Goal: Task Accomplishment & Management: Complete application form

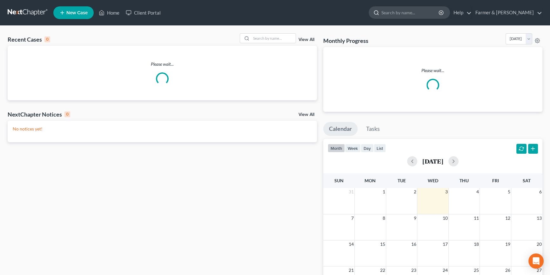
click at [421, 12] on input "search" at bounding box center [411, 13] width 58 height 12
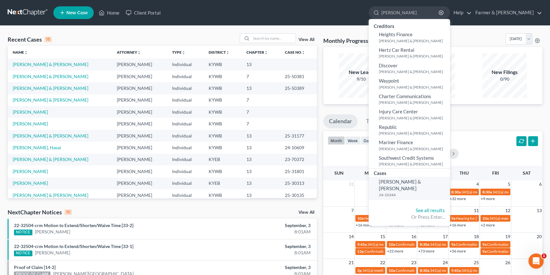
type input "[PERSON_NAME]"
click at [421, 179] on span "[PERSON_NAME] & [PERSON_NAME]" at bounding box center [400, 185] width 42 height 12
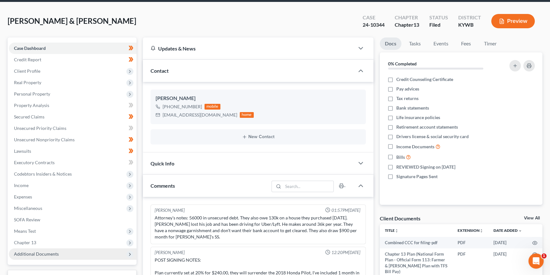
scroll to position [19, 0]
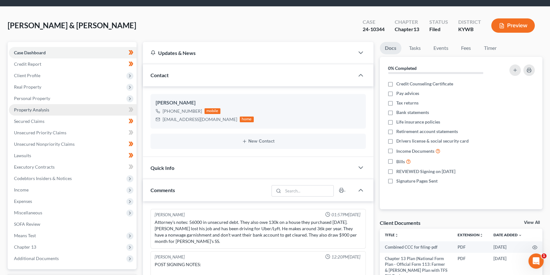
click at [57, 110] on link "Property Analysis" at bounding box center [73, 109] width 128 height 11
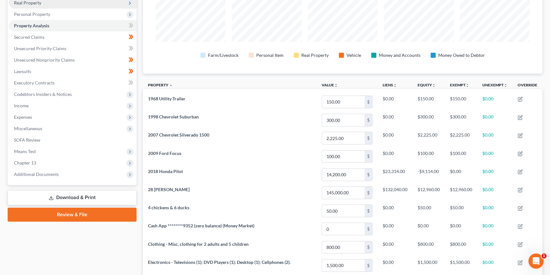
scroll to position [106, 0]
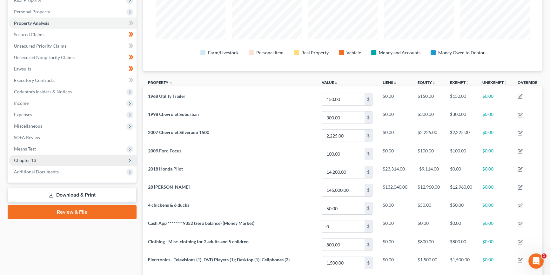
click at [52, 159] on span "Chapter 13" at bounding box center [73, 160] width 128 height 11
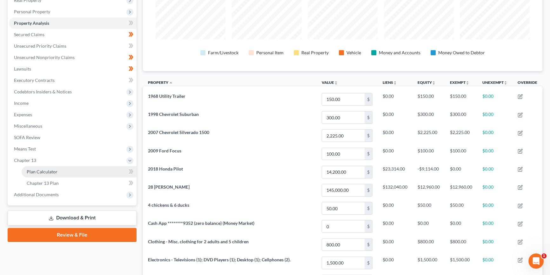
click at [52, 170] on span "Plan Calculator" at bounding box center [42, 171] width 31 height 5
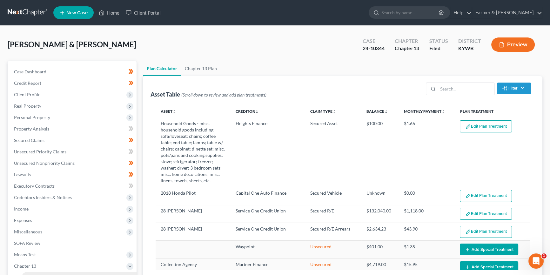
select select "59"
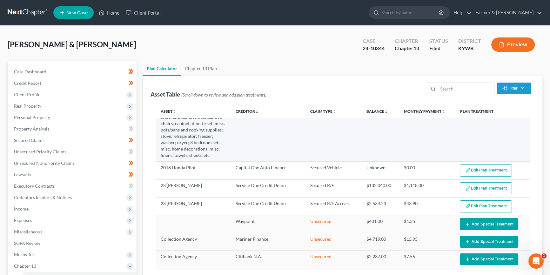
scroll to position [48, 0]
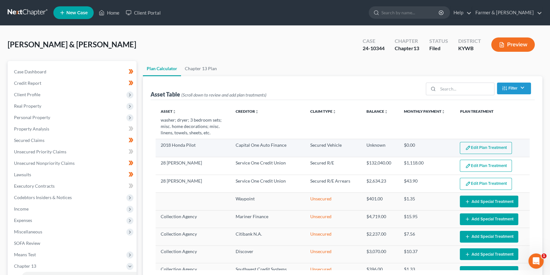
click at [477, 146] on button "Edit Plan Treatment" at bounding box center [486, 148] width 52 height 12
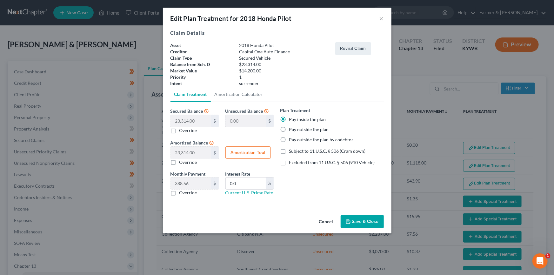
click at [322, 222] on button "Cancel" at bounding box center [326, 222] width 24 height 13
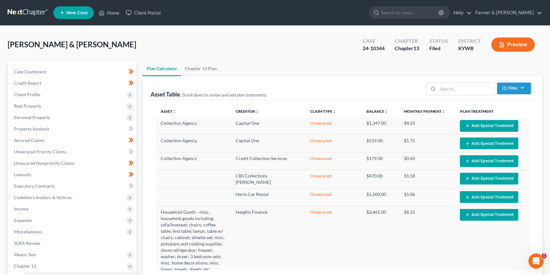
scroll to position [290, 0]
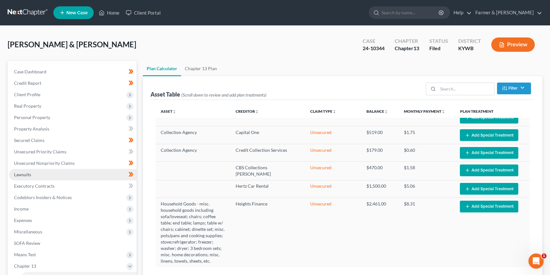
click at [39, 175] on link "Lawsuits" at bounding box center [73, 174] width 128 height 11
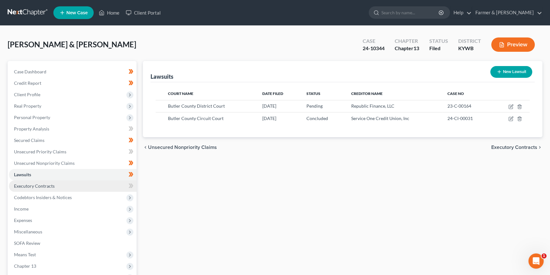
click at [40, 184] on span "Executory Contracts" at bounding box center [34, 185] width 41 height 5
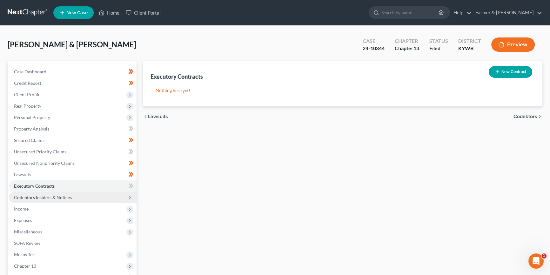
click at [40, 195] on span "Codebtors Insiders & Notices" at bounding box center [43, 197] width 58 height 5
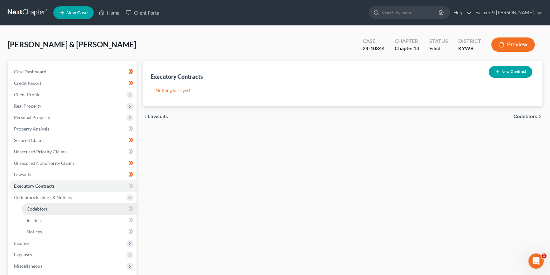
click at [38, 208] on span "Codebtors" at bounding box center [37, 208] width 21 height 5
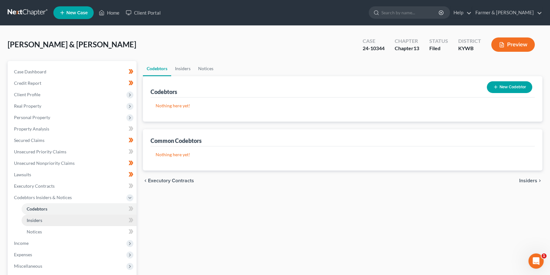
click at [38, 219] on span "Insiders" at bounding box center [35, 220] width 16 height 5
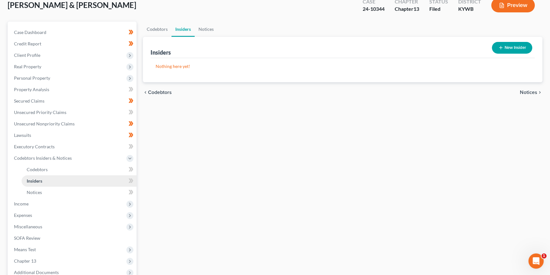
scroll to position [48, 0]
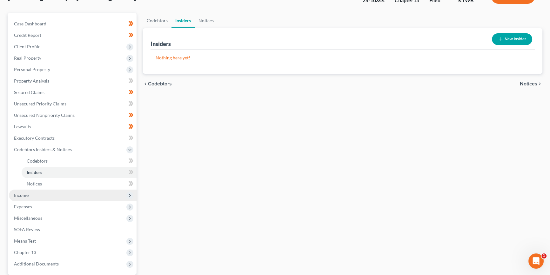
click at [30, 194] on span "Income" at bounding box center [73, 195] width 128 height 11
click at [44, 170] on span "Employment Income" at bounding box center [47, 172] width 41 height 5
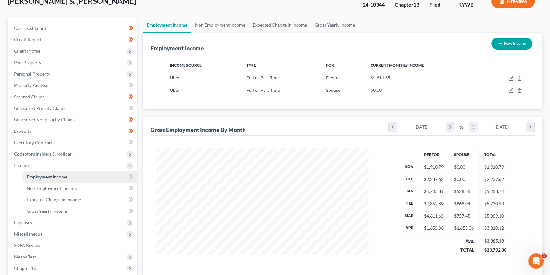
scroll to position [48, 0]
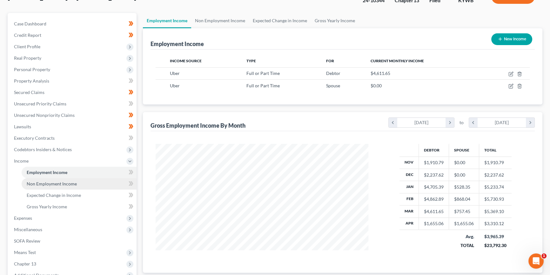
click at [48, 183] on span "Non Employment Income" at bounding box center [52, 183] width 50 height 5
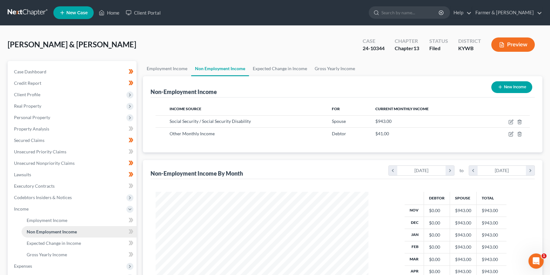
scroll to position [114, 226]
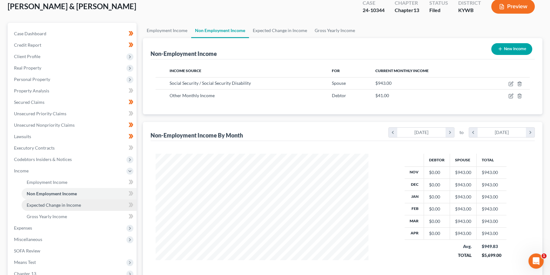
click at [54, 206] on span "Expected Change in Income" at bounding box center [54, 204] width 54 height 5
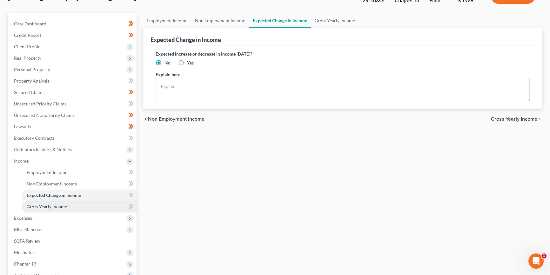
click at [57, 206] on span "Gross Yearly Income" at bounding box center [47, 206] width 40 height 5
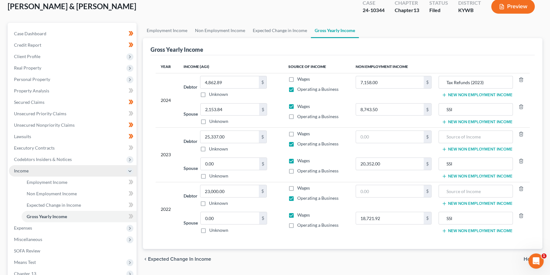
click at [23, 169] on span "Income" at bounding box center [21, 170] width 15 height 5
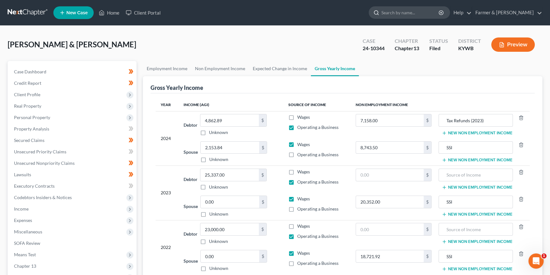
click at [437, 11] on input "search" at bounding box center [411, 13] width 58 height 12
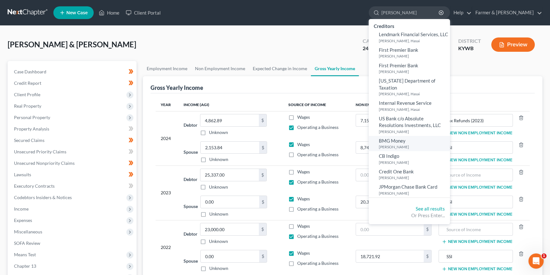
type input "Finley"
click at [430, 136] on link "BMG Money Finley, Marsha" at bounding box center [409, 144] width 81 height 16
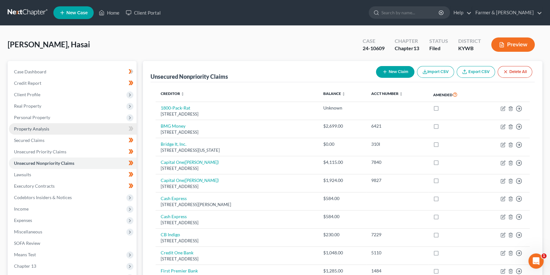
click at [48, 128] on span "Property Analysis" at bounding box center [31, 128] width 35 height 5
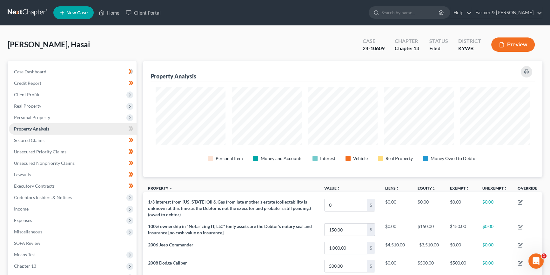
scroll to position [116, 399]
click at [32, 12] on link at bounding box center [28, 12] width 41 height 11
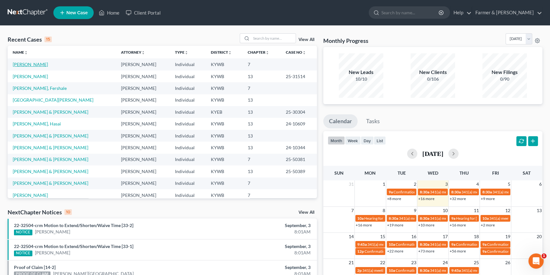
click at [27, 64] on link "[PERSON_NAME]" at bounding box center [30, 64] width 35 height 5
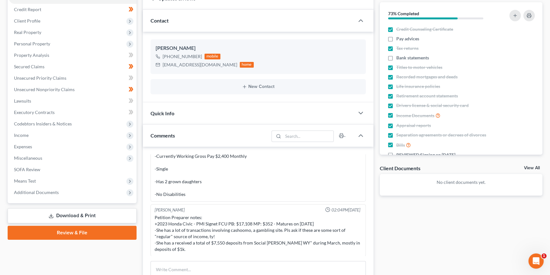
scroll to position [57, 0]
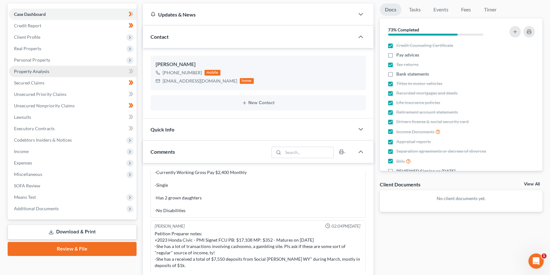
click at [52, 73] on link "Property Analysis" at bounding box center [73, 71] width 128 height 11
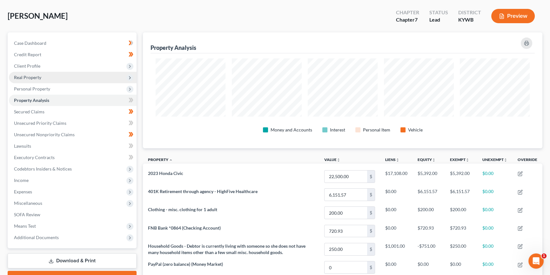
scroll to position [38, 0]
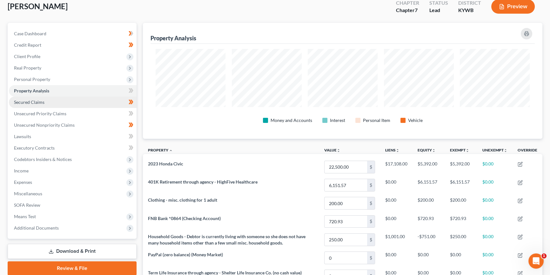
click at [49, 101] on link "Secured Claims" at bounding box center [73, 102] width 128 height 11
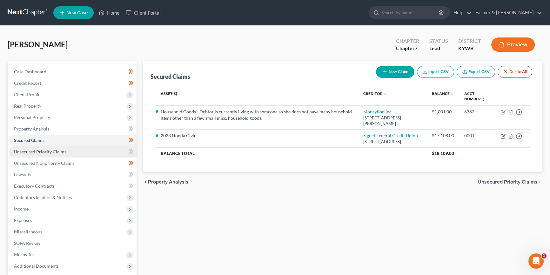
click at [54, 150] on span "Unsecured Priority Claims" at bounding box center [40, 151] width 52 height 5
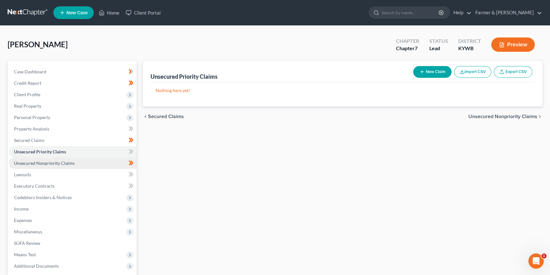
click at [54, 164] on span "Unsecured Nonpriority Claims" at bounding box center [44, 162] width 61 height 5
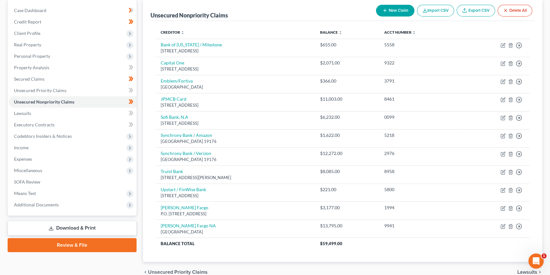
scroll to position [77, 0]
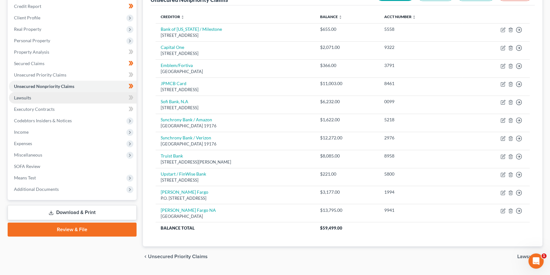
click at [33, 93] on link "Lawsuits" at bounding box center [73, 97] width 128 height 11
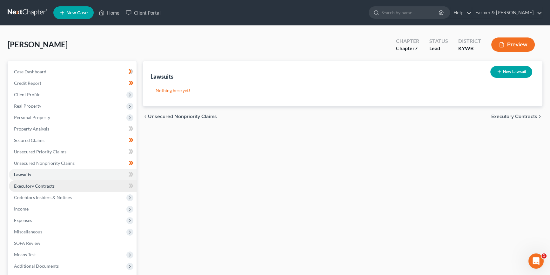
click at [39, 186] on span "Executory Contracts" at bounding box center [34, 185] width 41 height 5
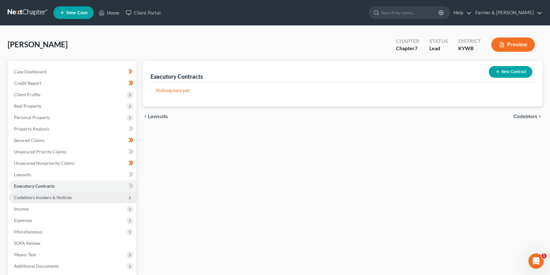
click at [45, 199] on span "Codebtors Insiders & Notices" at bounding box center [43, 197] width 58 height 5
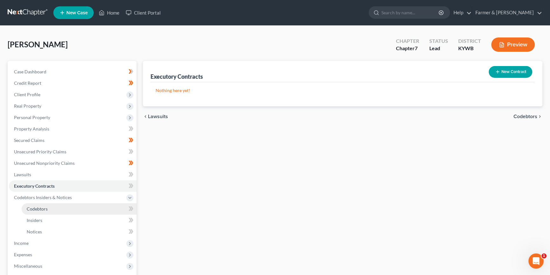
click at [45, 208] on span "Codebtors" at bounding box center [37, 208] width 21 height 5
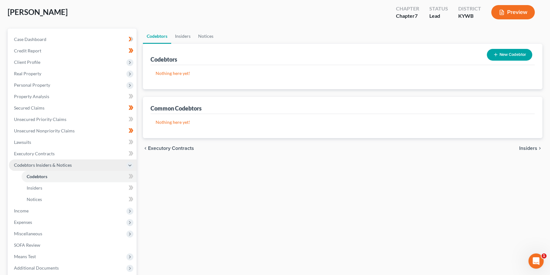
scroll to position [38, 0]
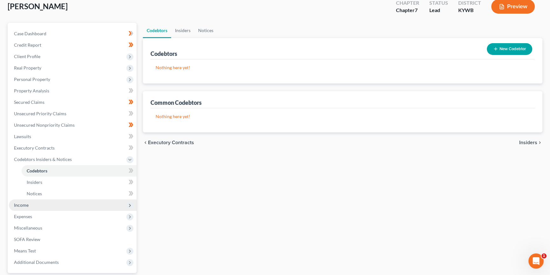
click at [40, 203] on span "Income" at bounding box center [73, 205] width 128 height 11
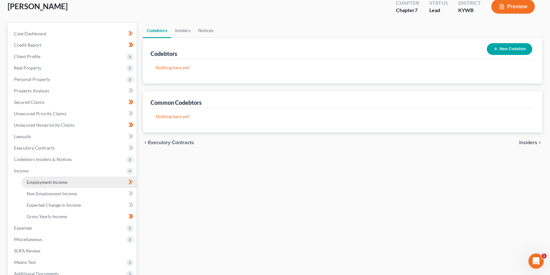
click at [43, 179] on span "Employment Income" at bounding box center [47, 181] width 41 height 5
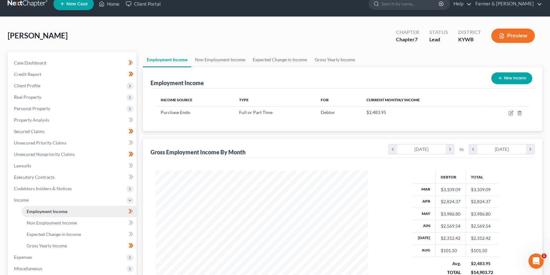
scroll to position [38, 0]
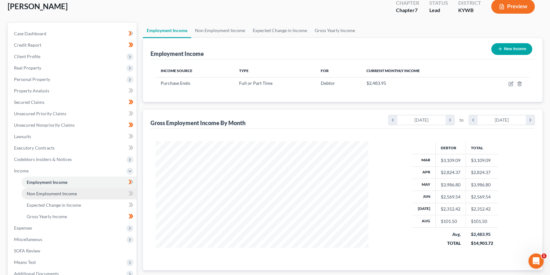
click at [50, 193] on span "Non Employment Income" at bounding box center [52, 193] width 50 height 5
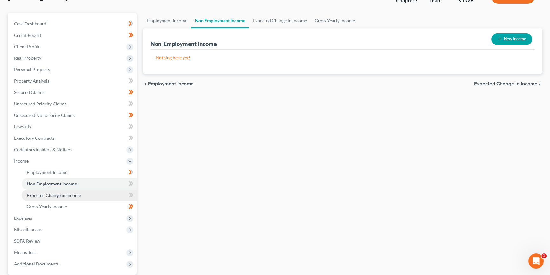
click at [50, 194] on span "Expected Change in Income" at bounding box center [54, 195] width 54 height 5
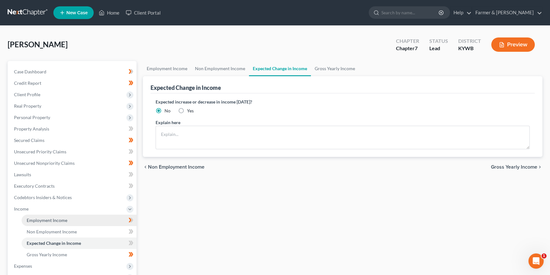
click at [44, 218] on span "Employment Income" at bounding box center [47, 220] width 41 height 5
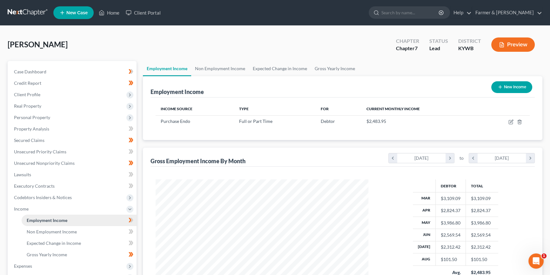
scroll to position [317563, 317451]
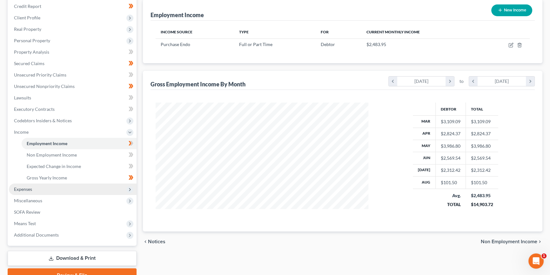
click at [35, 189] on span "Expenses" at bounding box center [73, 189] width 128 height 11
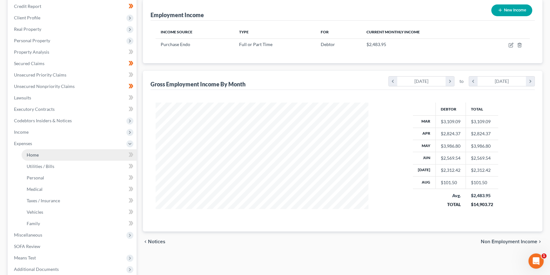
click at [42, 154] on link "Home" at bounding box center [79, 154] width 115 height 11
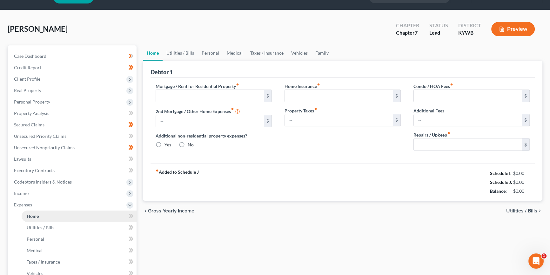
type input "0.00"
radio input "true"
type input "0.00"
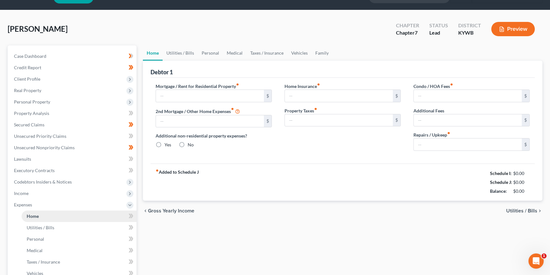
type input "0.00"
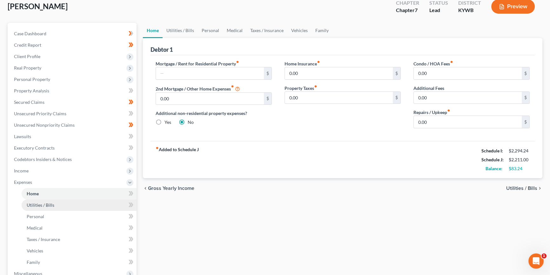
click at [44, 203] on span "Utilities / Bills" at bounding box center [41, 204] width 28 height 5
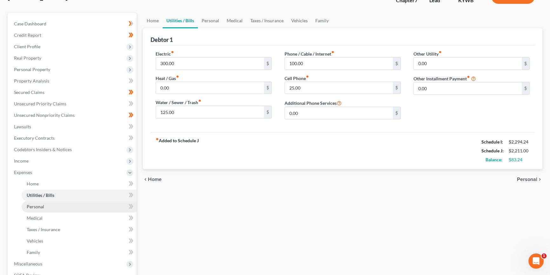
click at [51, 207] on link "Personal" at bounding box center [79, 206] width 115 height 11
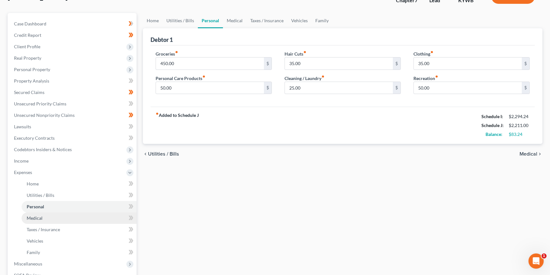
click at [52, 216] on link "Medical" at bounding box center [79, 218] width 115 height 11
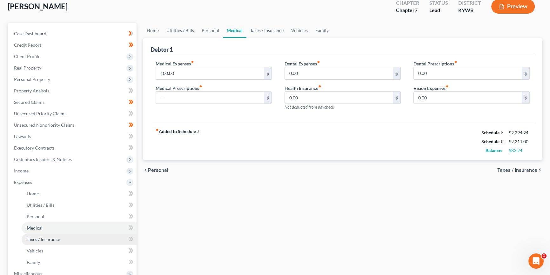
click at [64, 238] on link "Taxes / Insurance" at bounding box center [79, 239] width 115 height 11
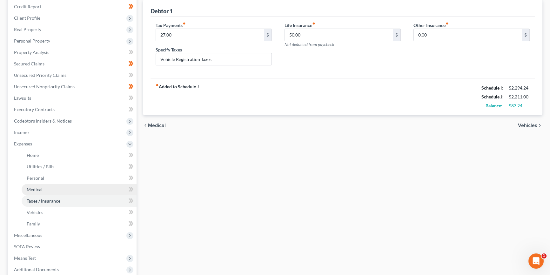
scroll to position [77, 0]
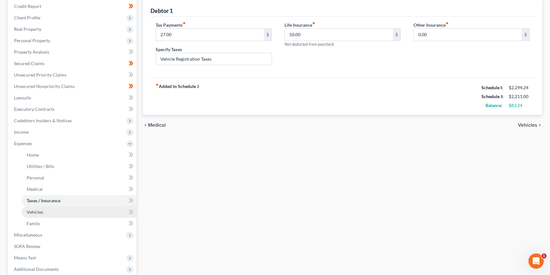
click at [74, 213] on link "Vehicles" at bounding box center [79, 211] width 115 height 11
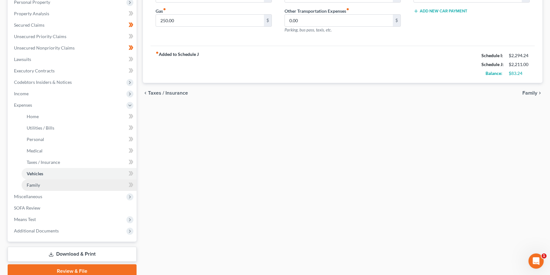
click at [64, 184] on link "Family" at bounding box center [79, 184] width 115 height 11
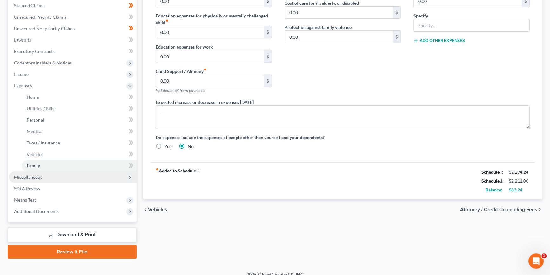
click at [54, 177] on span "Miscellaneous" at bounding box center [73, 177] width 128 height 11
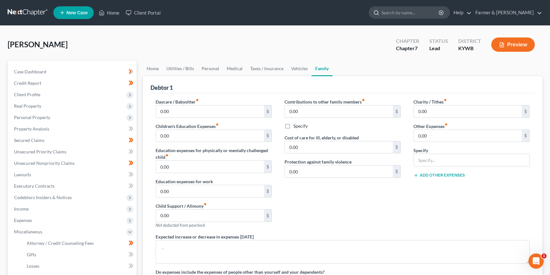
click at [423, 15] on input "search" at bounding box center [411, 13] width 58 height 12
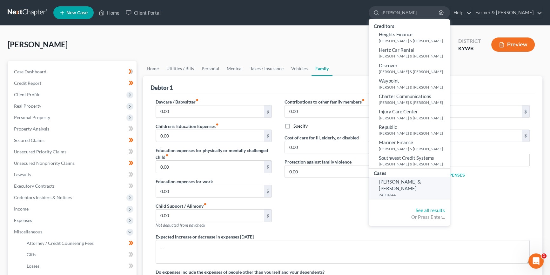
type input "[PERSON_NAME]"
click at [421, 183] on span "[PERSON_NAME] & [PERSON_NAME]" at bounding box center [400, 185] width 42 height 12
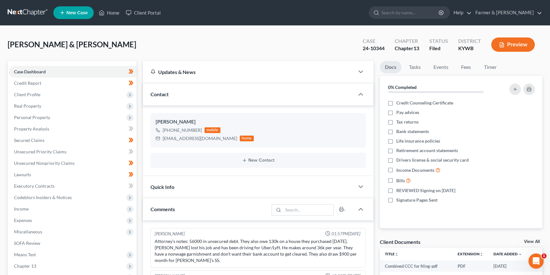
scroll to position [22, 0]
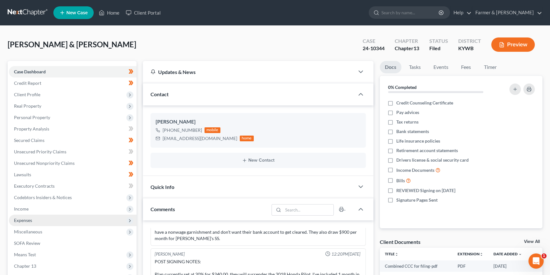
click at [41, 219] on span "Expenses" at bounding box center [73, 220] width 128 height 11
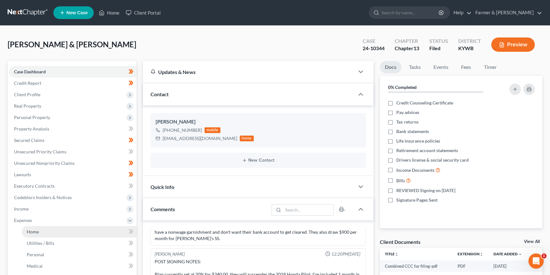
click at [39, 233] on link "Home" at bounding box center [79, 231] width 115 height 11
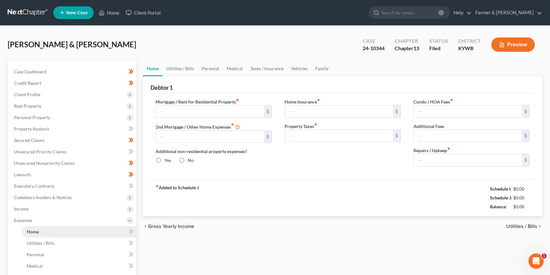
type input "1,118.00"
type input "0.00"
radio input "true"
type input "0.00"
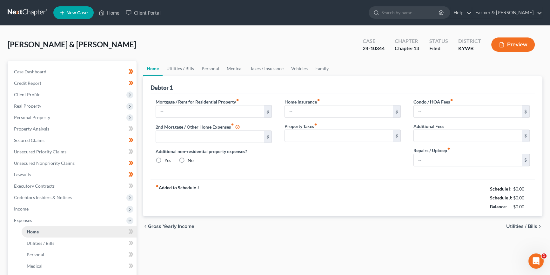
type input "0.00"
type input "100.00"
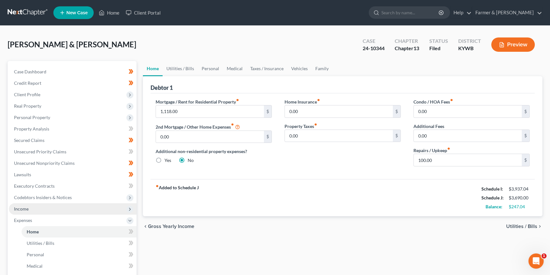
click at [32, 208] on span "Income" at bounding box center [73, 208] width 128 height 11
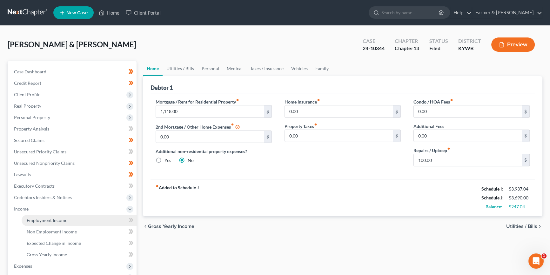
click at [42, 220] on span "Employment Income" at bounding box center [47, 220] width 41 height 5
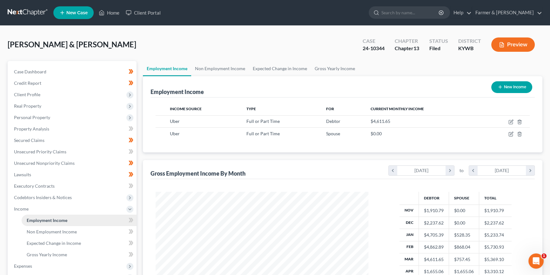
scroll to position [114, 226]
